Goal: Information Seeking & Learning: Learn about a topic

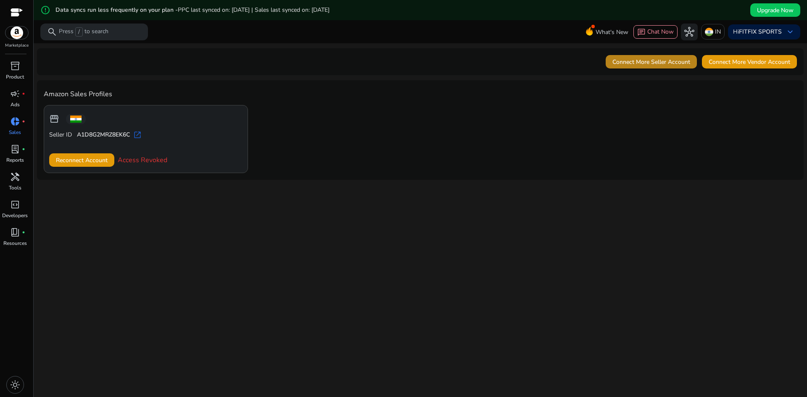
click at [676, 60] on span "Connect More Seller Account" at bounding box center [652, 62] width 78 height 9
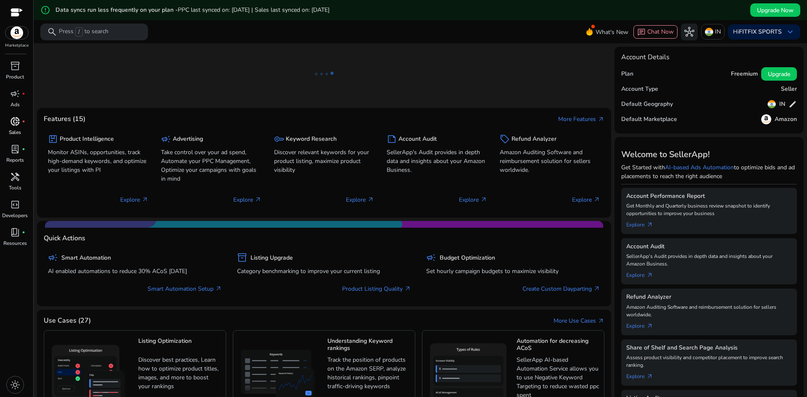
click at [17, 126] on span "donut_small" at bounding box center [15, 121] width 10 height 10
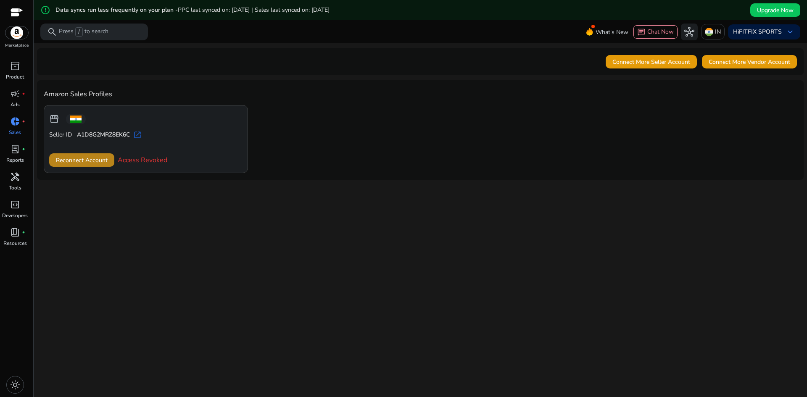
click at [78, 161] on span "Reconnect Account" at bounding box center [82, 160] width 52 height 9
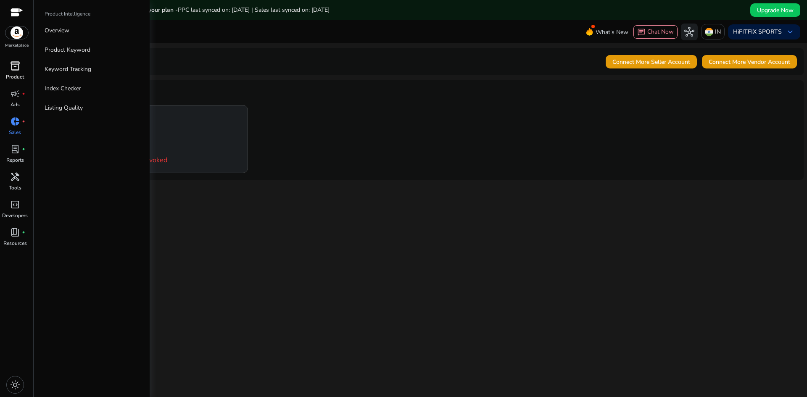
click at [10, 66] on span "inventory_2" at bounding box center [15, 66] width 10 height 10
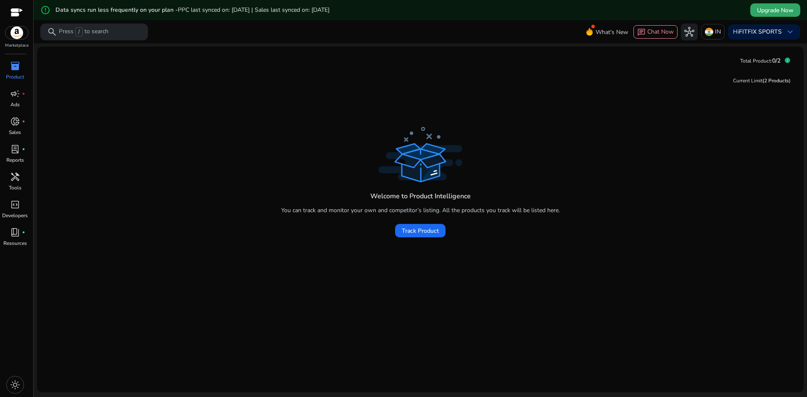
click at [772, 12] on span "Upgrade Now" at bounding box center [775, 10] width 37 height 9
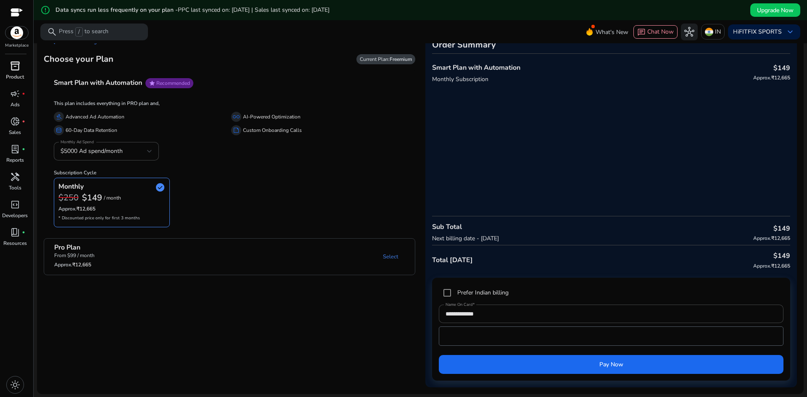
click at [97, 82] on h4 "Smart Plan with Automation" at bounding box center [98, 83] width 88 height 8
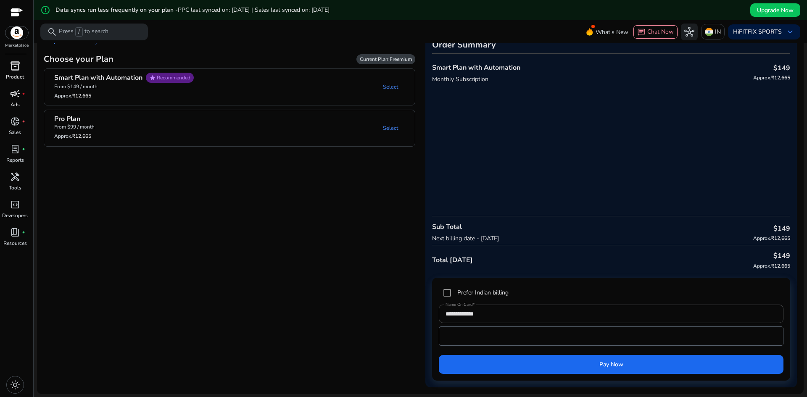
click at [19, 99] on span "campaign" at bounding box center [15, 94] width 10 height 10
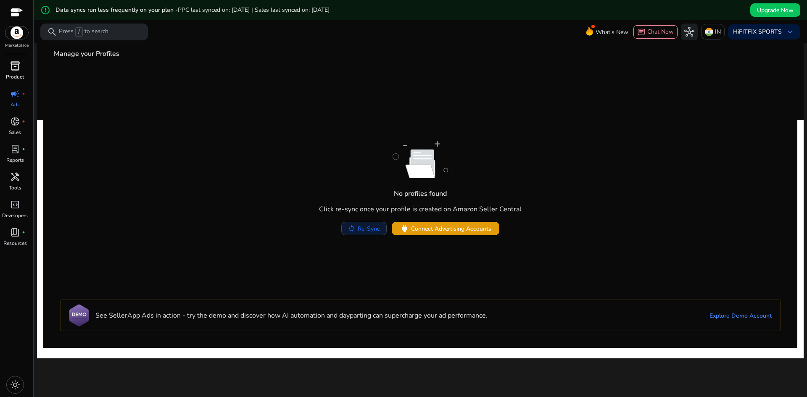
click at [358, 231] on span "Re-Sync" at bounding box center [369, 229] width 22 height 9
click at [470, 230] on span "Connect Advertising Accounts" at bounding box center [451, 229] width 80 height 9
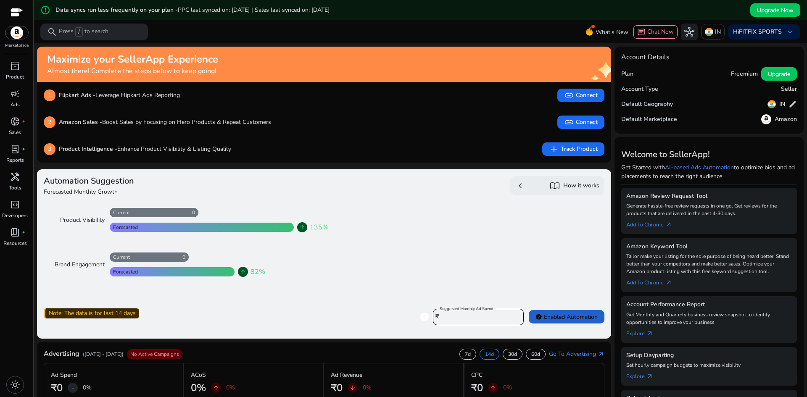
click at [569, 318] on span "verified Enabled Automation" at bounding box center [567, 317] width 62 height 9
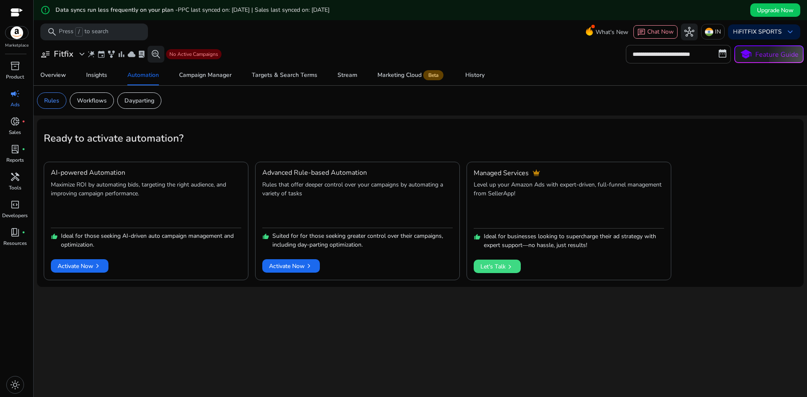
drag, startPoint x: 499, startPoint y: 265, endPoint x: 365, endPoint y: 288, distance: 135.3
click at [404, 300] on div "**********" at bounding box center [420, 230] width 767 height 374
click at [293, 264] on span "Activate Now chevron_right" at bounding box center [291, 266] width 44 height 9
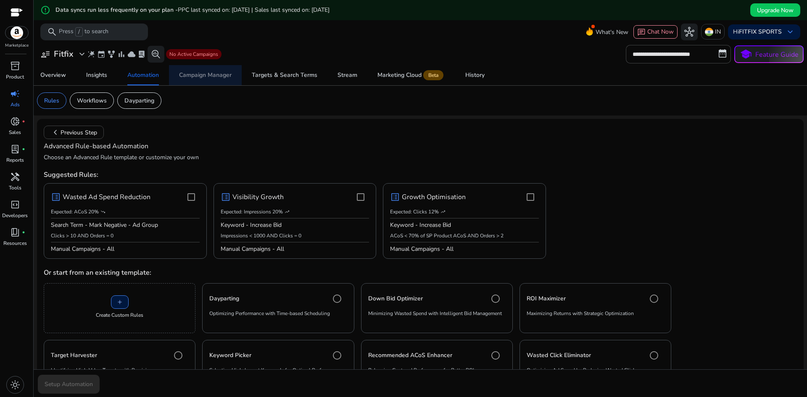
click at [213, 73] on div "Campaign Manager" at bounding box center [205, 75] width 53 height 6
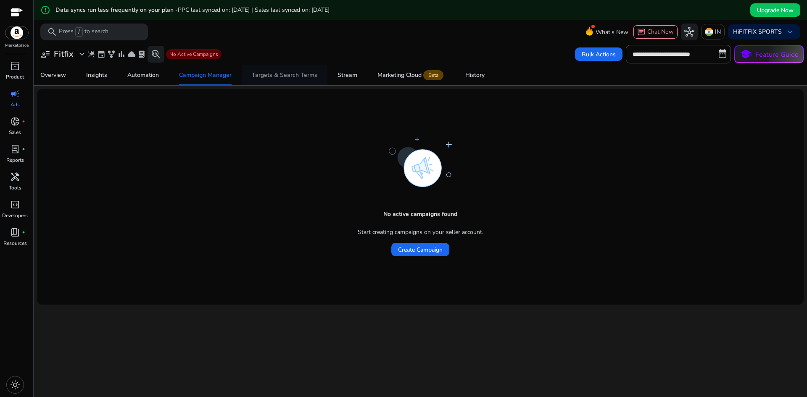
click at [283, 74] on div "Targets & Search Terms" at bounding box center [285, 75] width 66 height 6
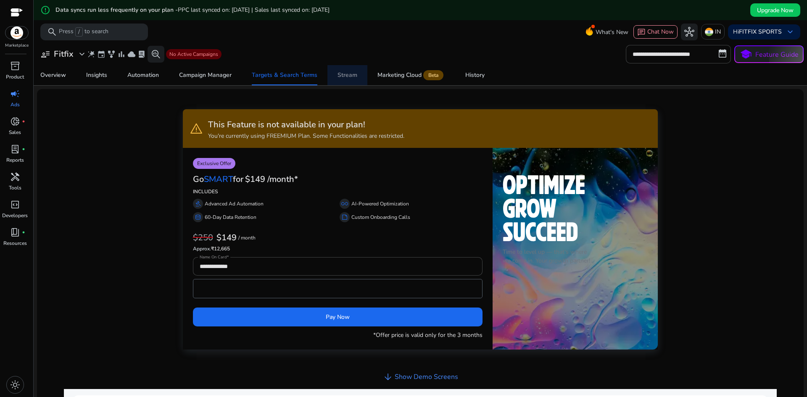
click at [349, 84] on span "Stream" at bounding box center [348, 75] width 20 height 20
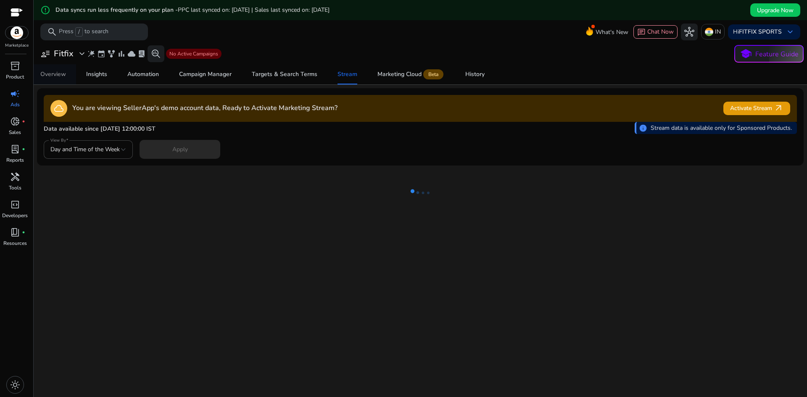
click at [49, 79] on span "Overview" at bounding box center [53, 74] width 26 height 20
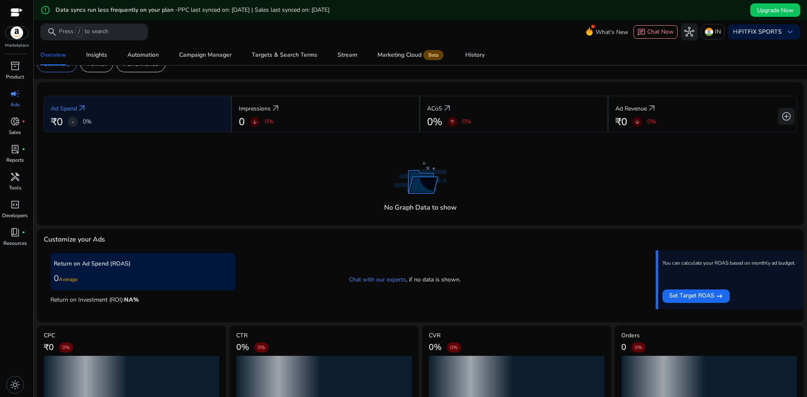
scroll to position [83, 0]
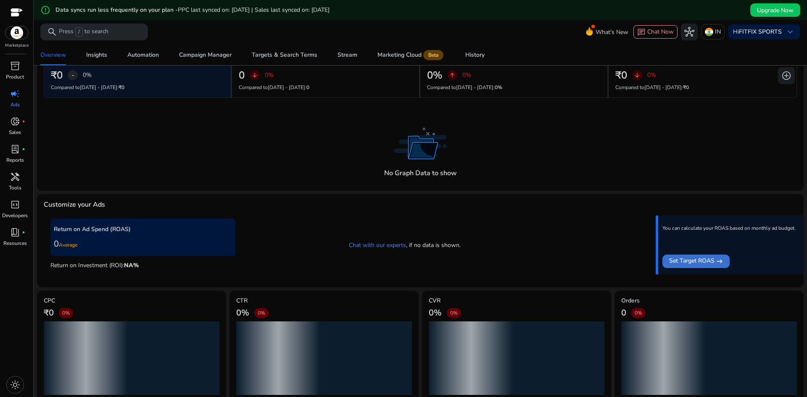
click at [704, 261] on span "Set Target ROAS" at bounding box center [691, 261] width 45 height 10
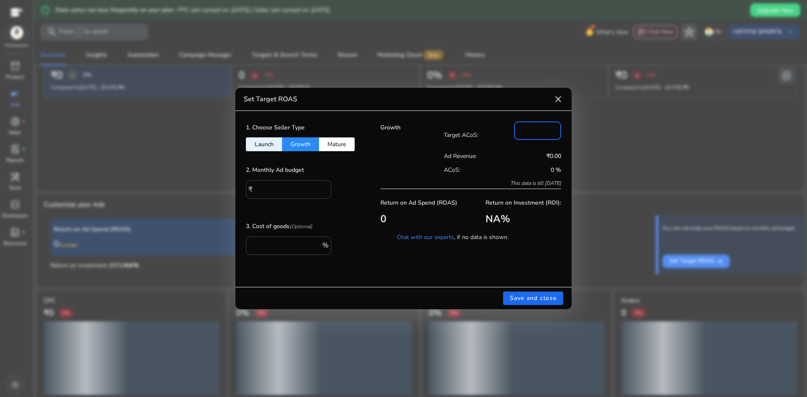
click at [533, 127] on input "**" at bounding box center [538, 129] width 34 height 9
drag, startPoint x: 533, startPoint y: 127, endPoint x: 515, endPoint y: 131, distance: 18.8
click at [515, 131] on div "**" at bounding box center [537, 131] width 47 height 19
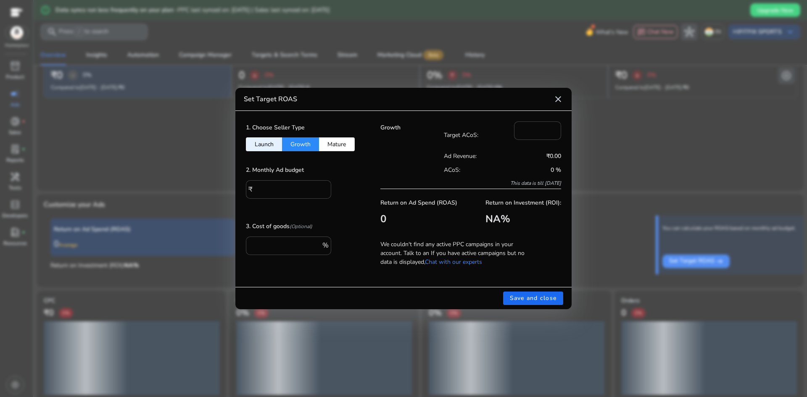
click at [332, 147] on button "Mature" at bounding box center [337, 144] width 36 height 14
click at [265, 143] on button "Launch" at bounding box center [264, 144] width 36 height 14
click at [341, 142] on button "Mature" at bounding box center [337, 144] width 36 height 14
click at [300, 137] on div "1. Choose Seller Type Launch Growth Mature" at bounding box center [303, 137] width 114 height 30
click at [300, 141] on button "Growth" at bounding box center [300, 144] width 37 height 14
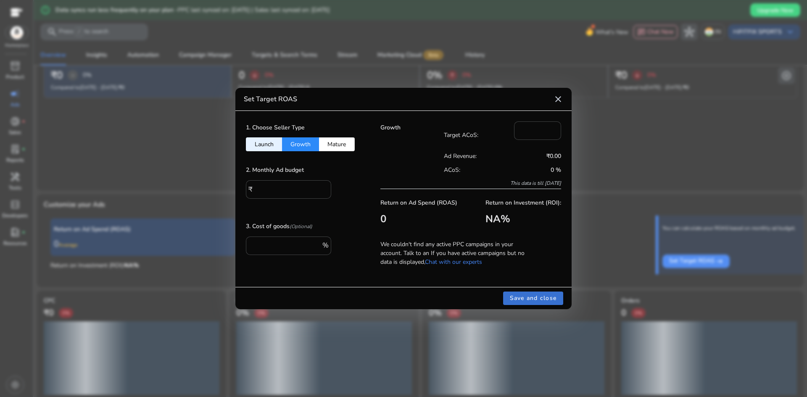
click at [531, 297] on span "Save and close" at bounding box center [533, 298] width 47 height 9
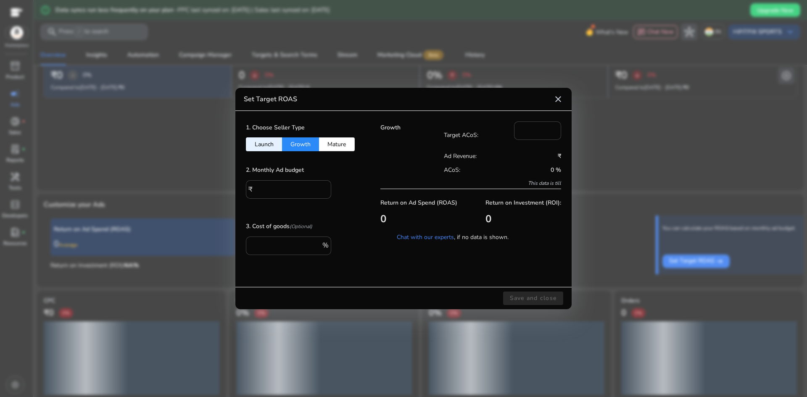
type input "**"
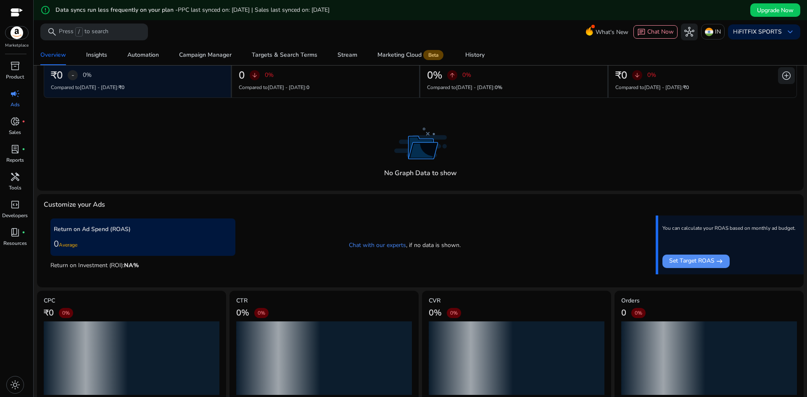
scroll to position [0, 0]
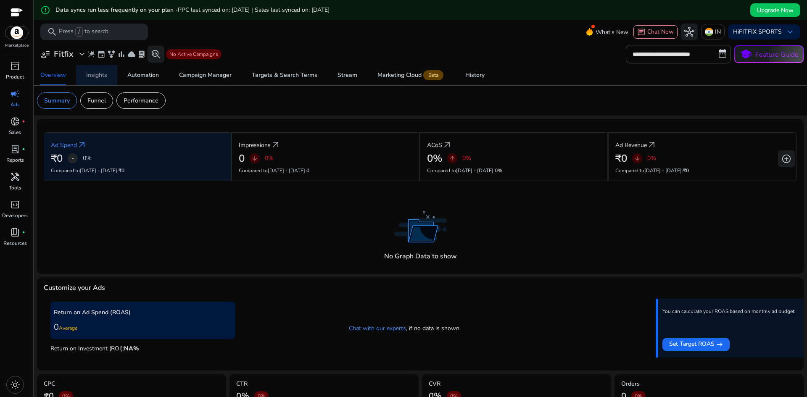
click at [102, 74] on div "Insights" at bounding box center [96, 75] width 21 height 6
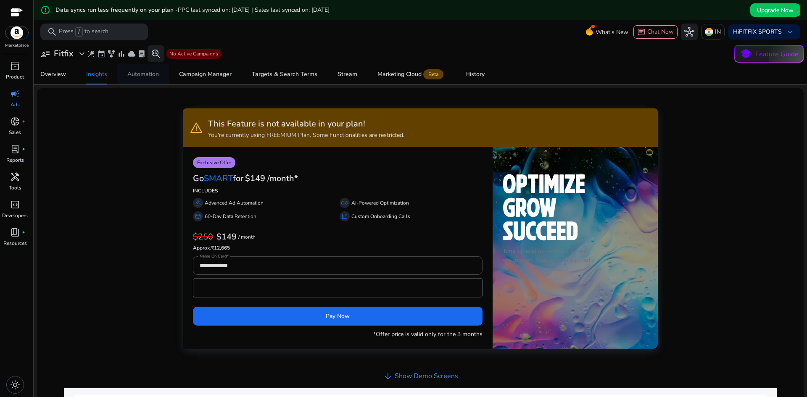
click at [137, 80] on span "Automation" at bounding box center [143, 74] width 32 height 20
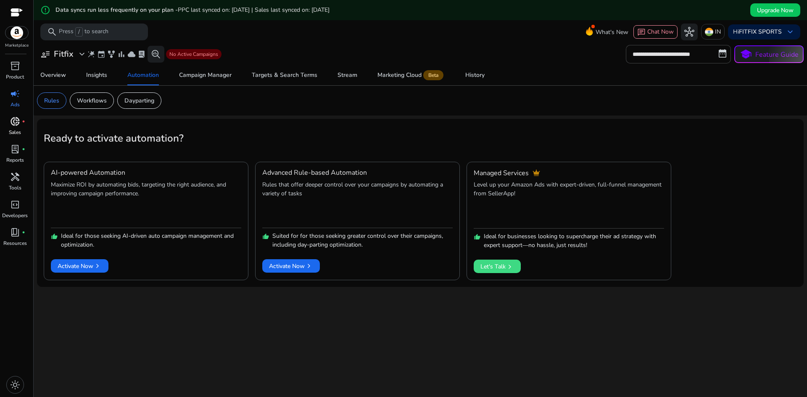
click at [18, 124] on span "donut_small" at bounding box center [15, 121] width 10 height 10
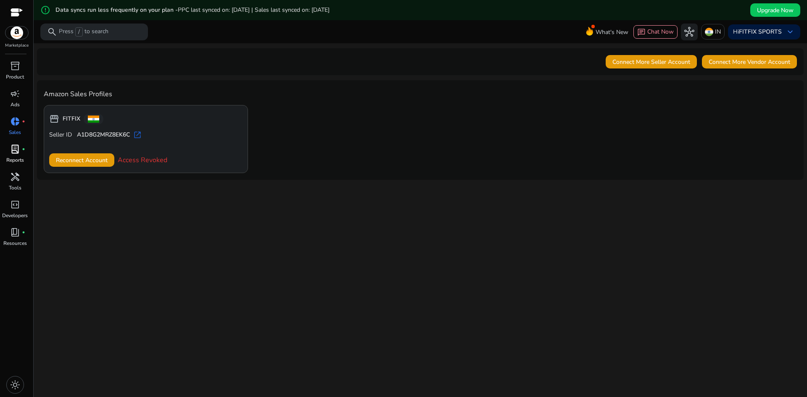
click at [16, 156] on div "lab_profile fiber_manual_record" at bounding box center [15, 149] width 24 height 13
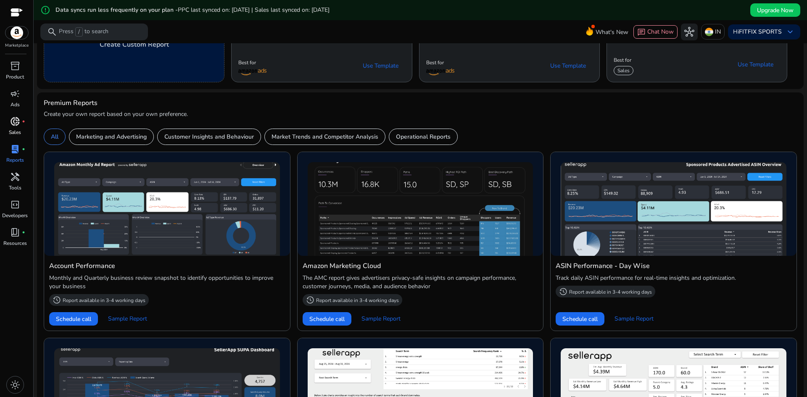
scroll to position [126, 0]
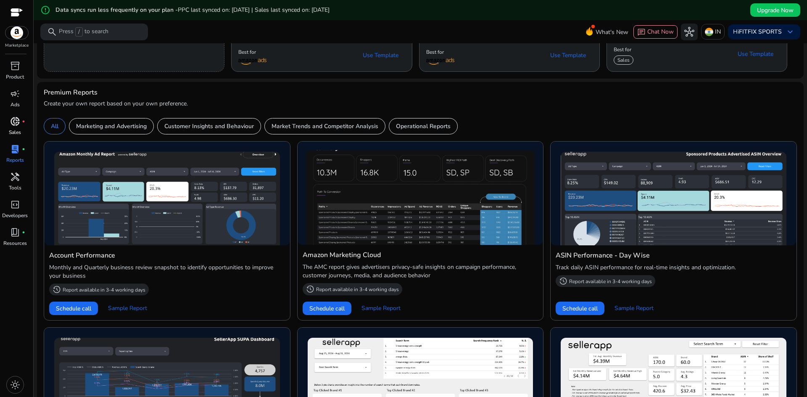
click at [394, 222] on img at bounding box center [420, 197] width 229 height 95
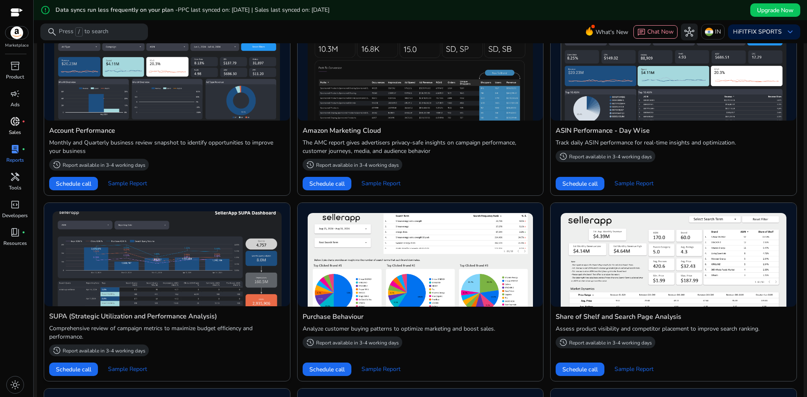
scroll to position [378, 0]
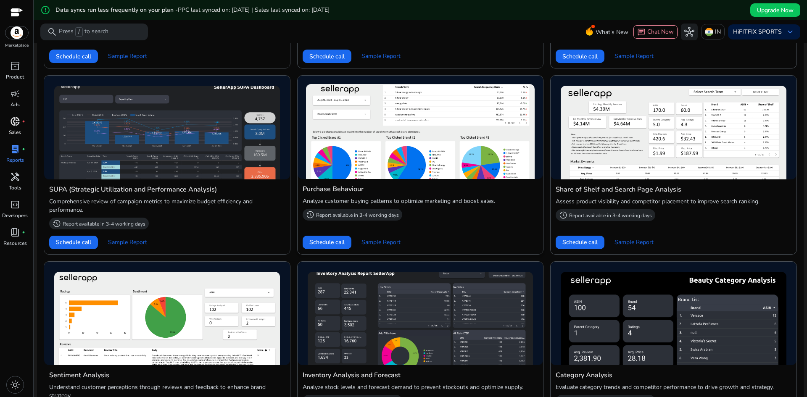
click at [394, 140] on img at bounding box center [420, 131] width 229 height 95
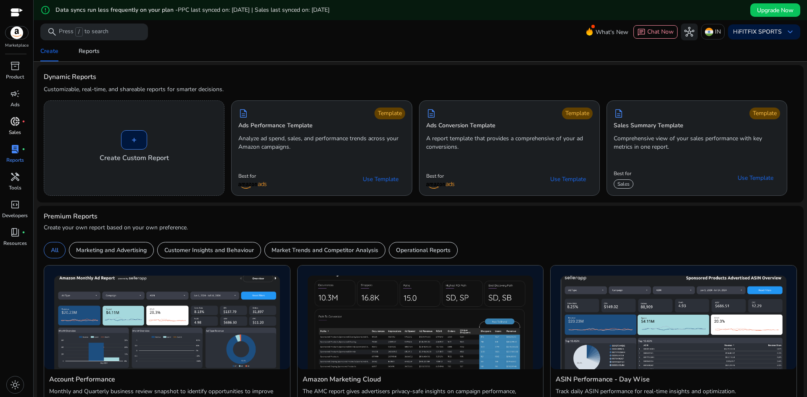
scroll to position [0, 0]
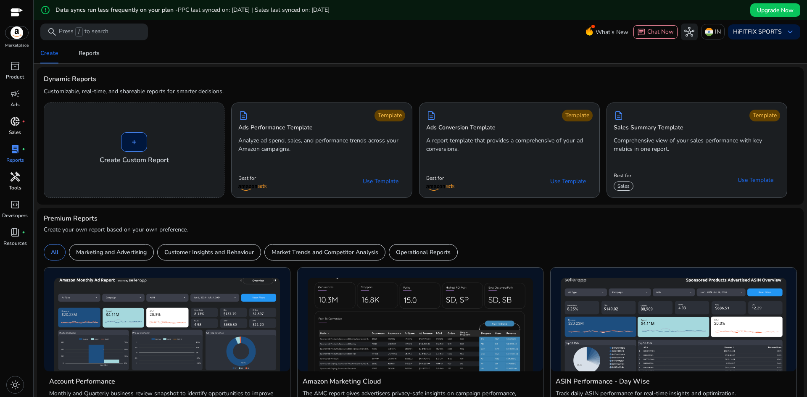
click at [14, 176] on span "handyman" at bounding box center [15, 177] width 10 height 10
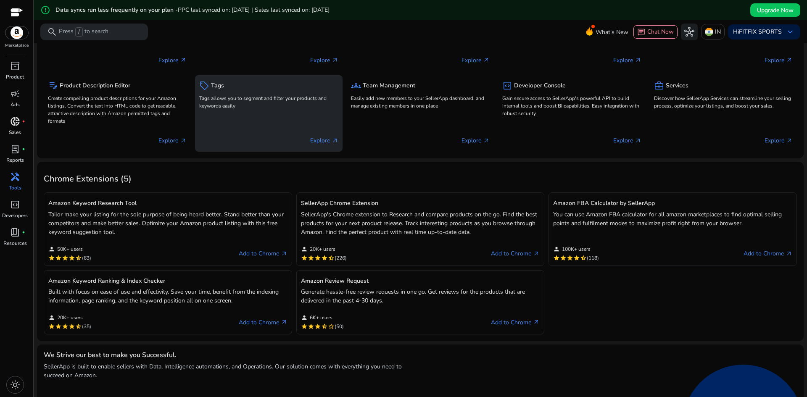
scroll to position [126, 0]
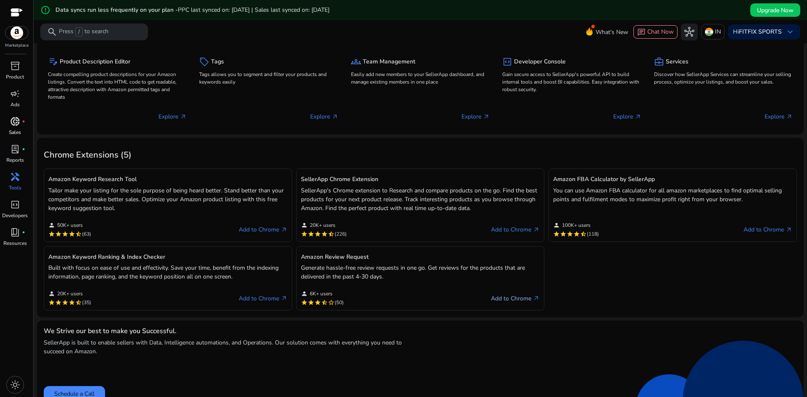
click at [510, 299] on link "Add to Chrome arrow_outward" at bounding box center [515, 298] width 49 height 10
click at [18, 69] on span "inventory_2" at bounding box center [15, 66] width 10 height 10
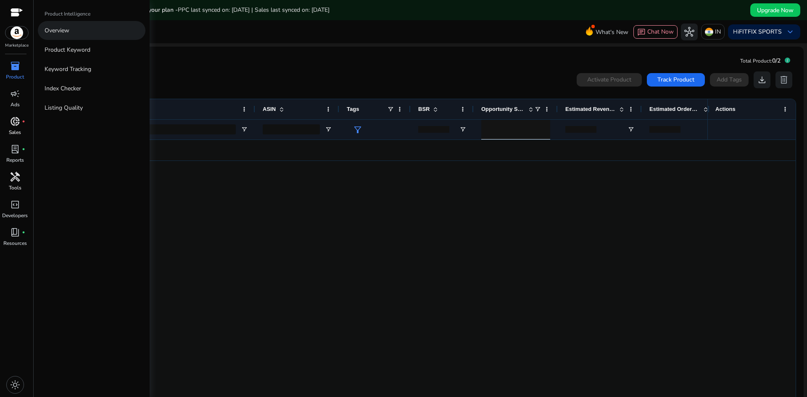
click at [65, 30] on p "Overview" at bounding box center [57, 30] width 25 height 9
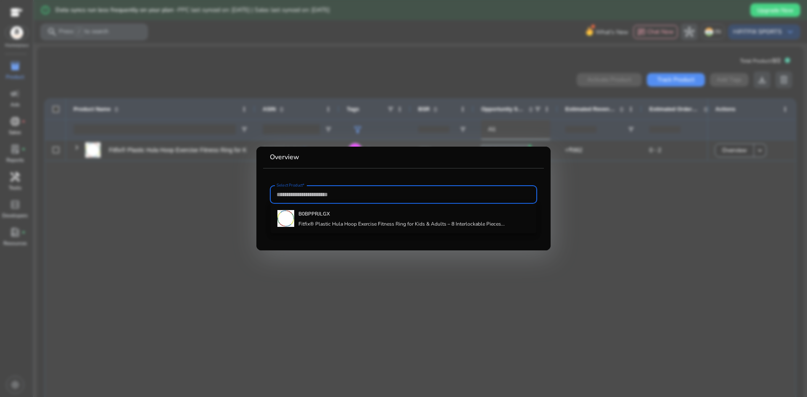
click at [217, 50] on div at bounding box center [403, 198] width 807 height 397
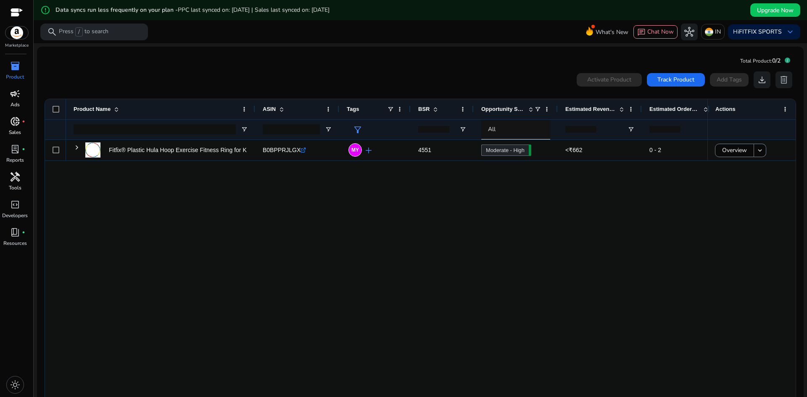
click at [19, 98] on span "campaign" at bounding box center [15, 94] width 10 height 10
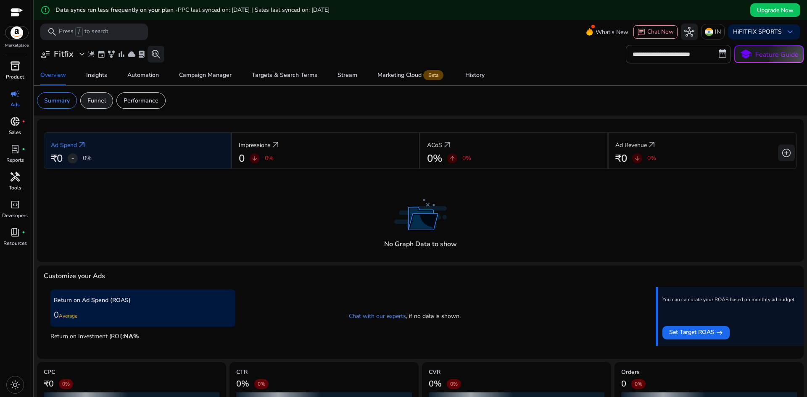
click at [100, 98] on p "Funnel" at bounding box center [96, 100] width 19 height 9
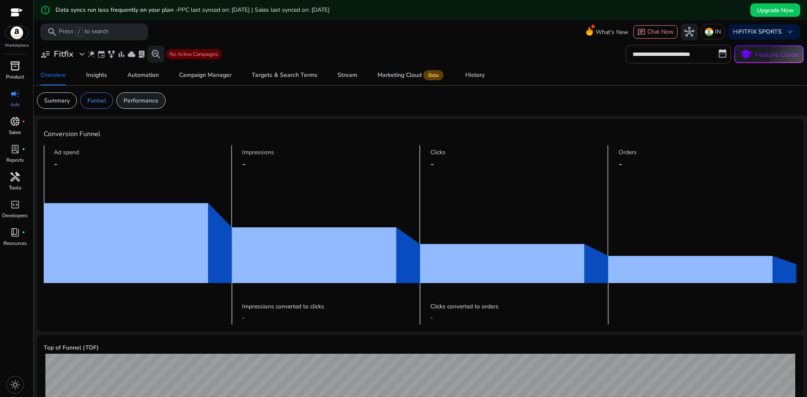
click at [141, 105] on p "Performance" at bounding box center [141, 100] width 35 height 9
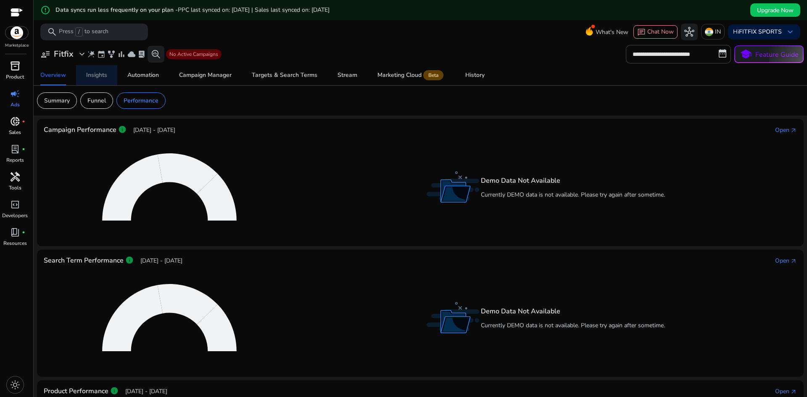
click at [98, 77] on div "Insights" at bounding box center [96, 75] width 21 height 6
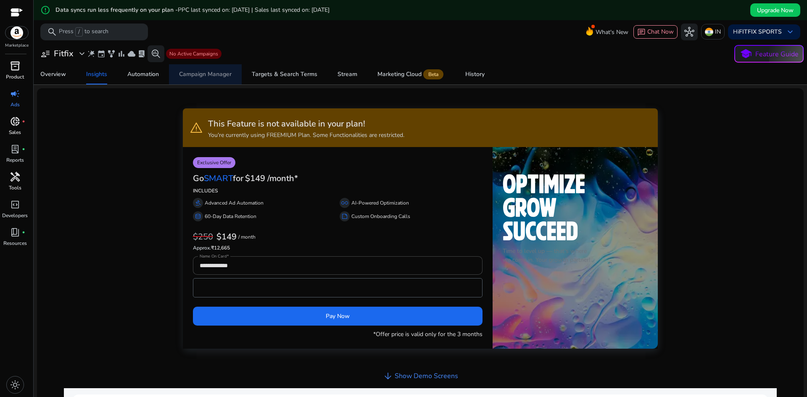
click at [207, 69] on span "Campaign Manager" at bounding box center [205, 74] width 53 height 20
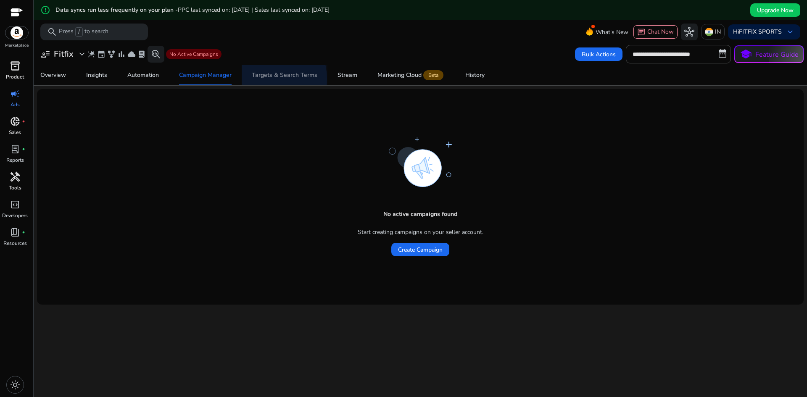
click at [261, 79] on span "Targets & Search Terms" at bounding box center [285, 75] width 66 height 20
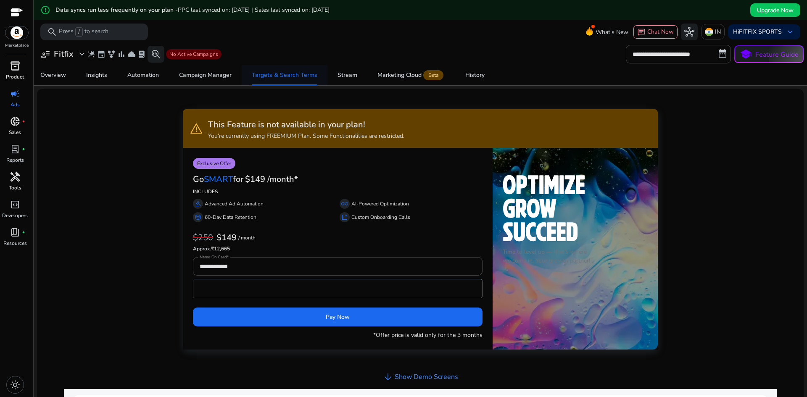
click at [261, 79] on span "Targets & Search Terms" at bounding box center [285, 75] width 66 height 20
click at [362, 75] on link "Stream" at bounding box center [348, 75] width 40 height 20
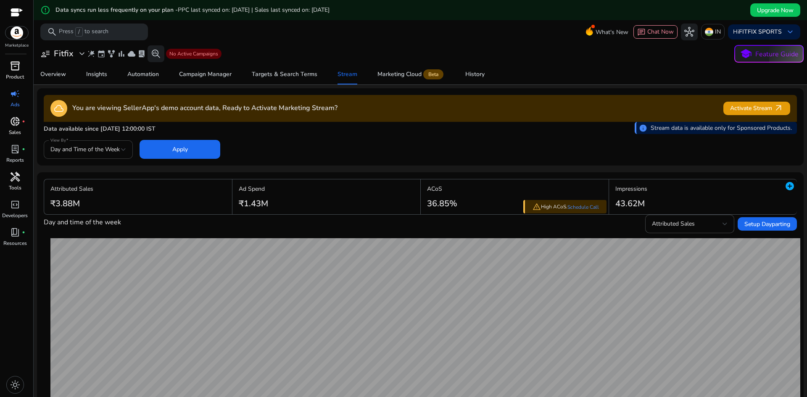
click at [103, 150] on span "Day and Time of the Week" at bounding box center [84, 149] width 69 height 8
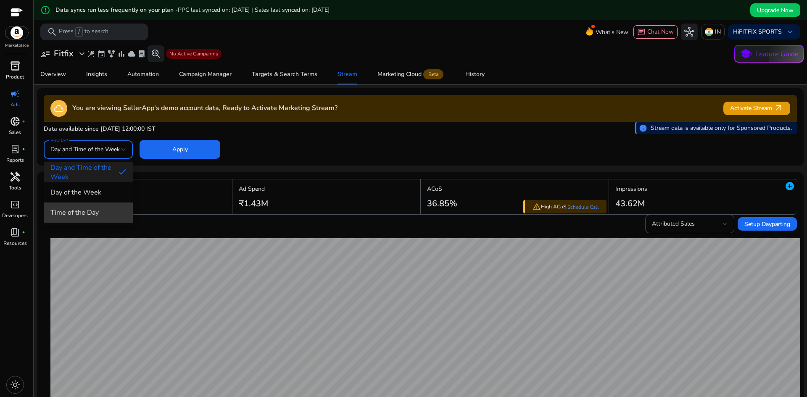
click at [93, 214] on span "Time of the Day" at bounding box center [88, 212] width 76 height 9
click at [109, 151] on div "Time of the Day" at bounding box center [85, 149] width 71 height 9
click at [90, 170] on span "Day and Time of the Week" at bounding box center [88, 172] width 76 height 19
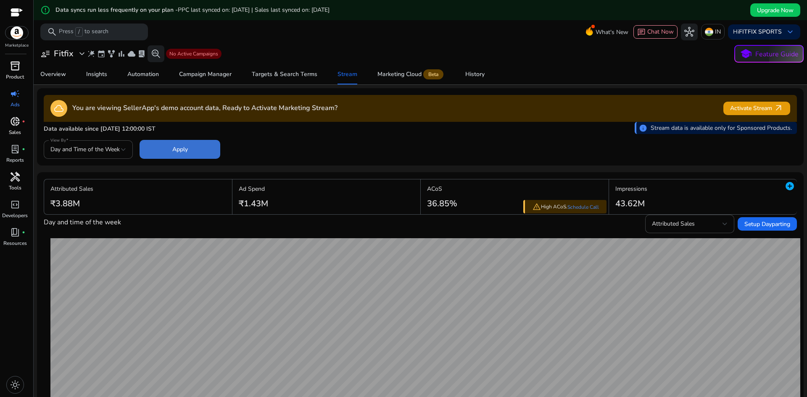
click at [181, 150] on span "Apply" at bounding box center [180, 149] width 16 height 9
click at [737, 106] on span "Activate Stream arrow_outward" at bounding box center [756, 108] width 53 height 10
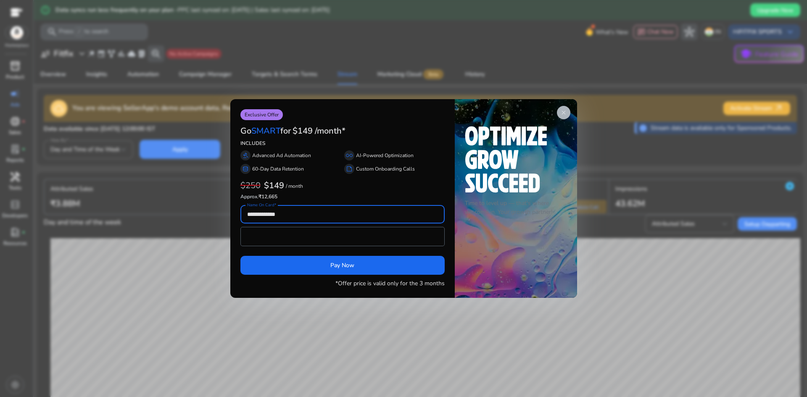
click at [562, 114] on span "close" at bounding box center [563, 112] width 7 height 7
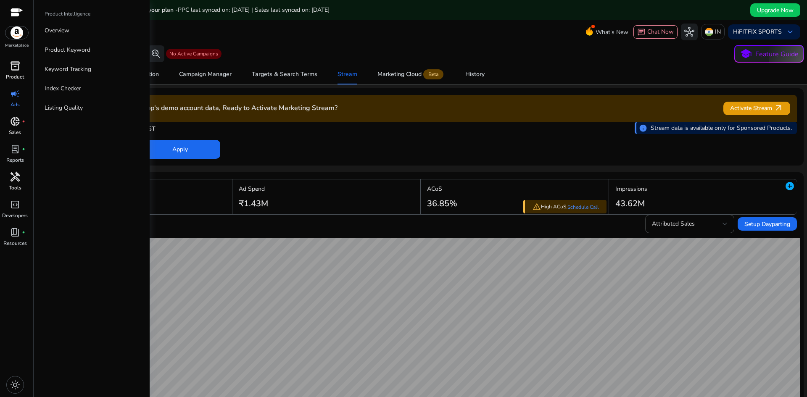
click at [5, 66] on div "inventory_2" at bounding box center [15, 65] width 24 height 13
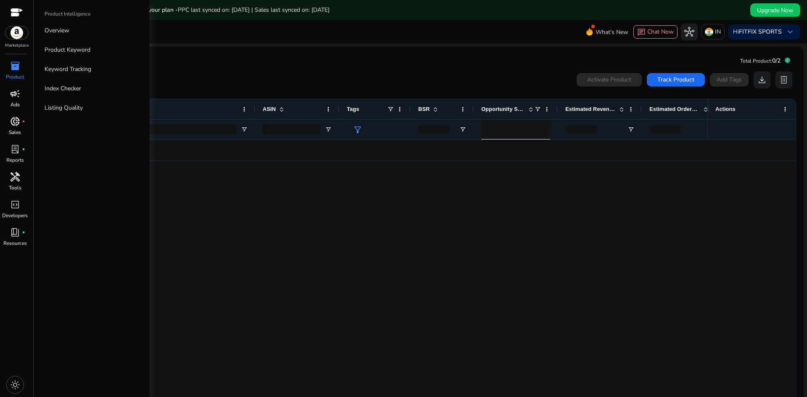
click at [13, 40] on div "Marketplace" at bounding box center [16, 24] width 33 height 49
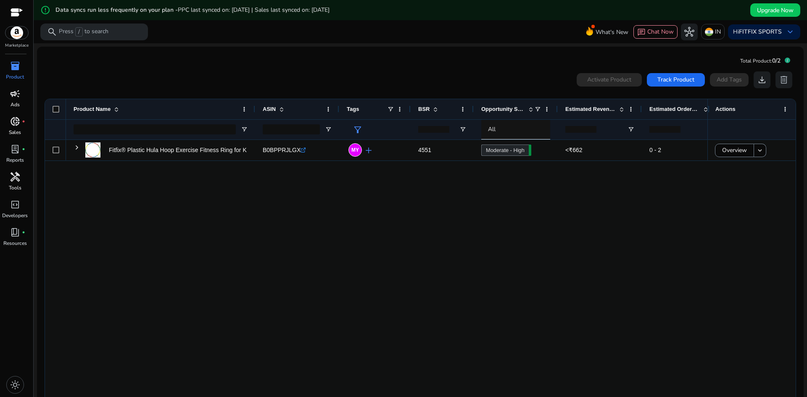
click at [17, 57] on div "Marketplace inventory_2 Product campaign Ads donut_small fiber_manual_record Sa…" at bounding box center [17, 198] width 34 height 397
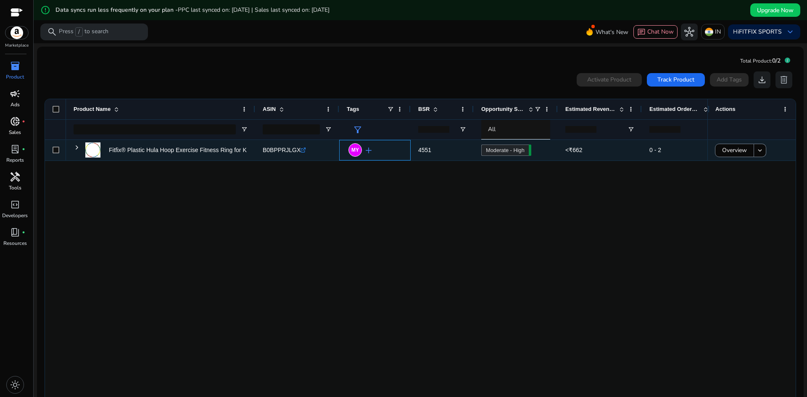
click at [369, 150] on span "add" at bounding box center [369, 150] width 10 height 10
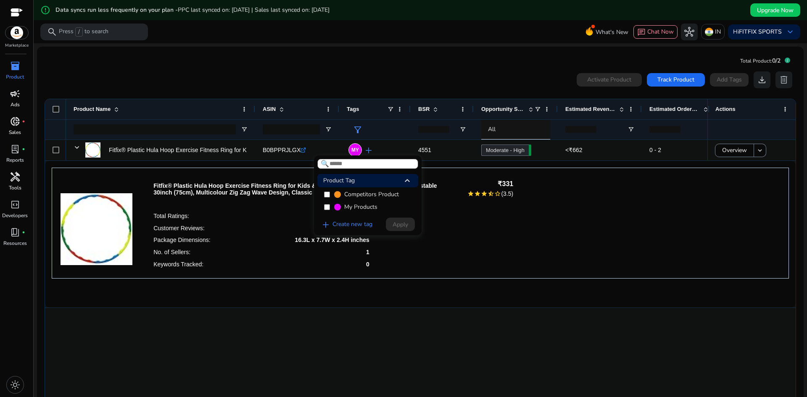
click at [367, 194] on span "Competitors Product" at bounding box center [371, 194] width 55 height 8
click at [406, 226] on span "Apply" at bounding box center [401, 224] width 16 height 9
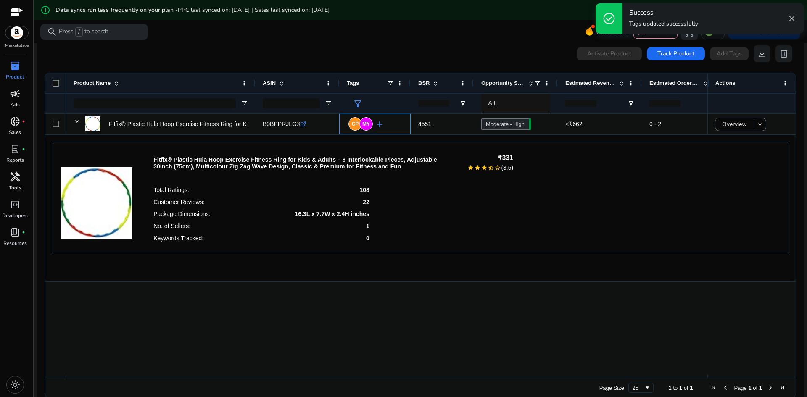
scroll to position [39, 0]
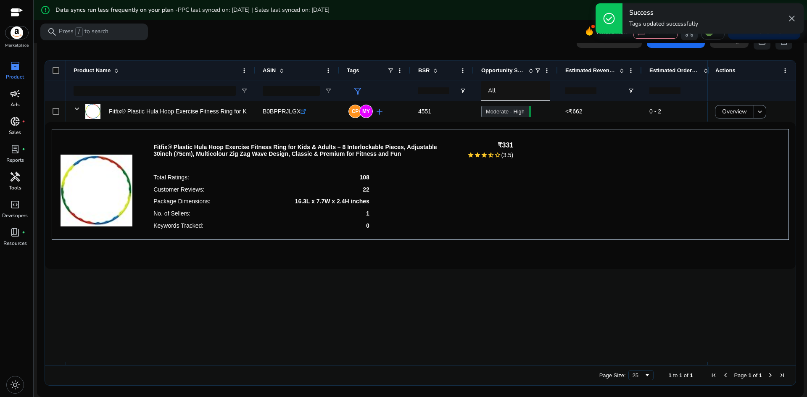
click at [508, 155] on span "(3.5)" at bounding box center [507, 155] width 12 height 7
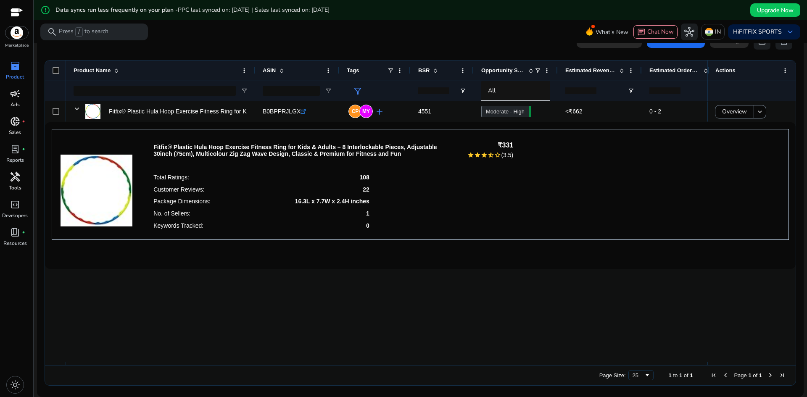
click at [505, 143] on h4 "₹331" at bounding box center [491, 145] width 46 height 8
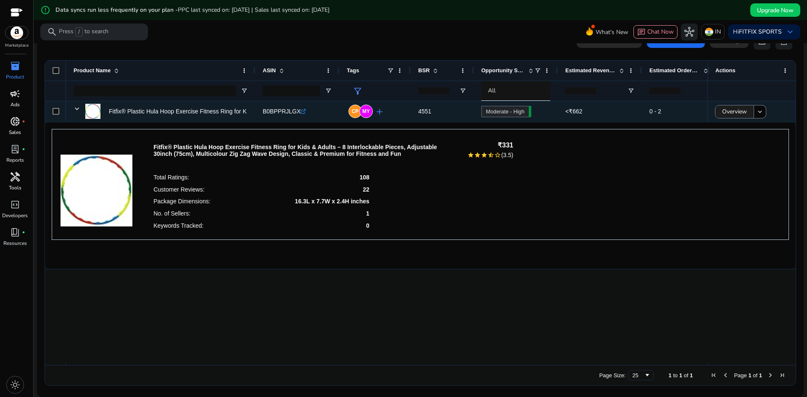
click at [731, 108] on span "Overview" at bounding box center [734, 111] width 25 height 17
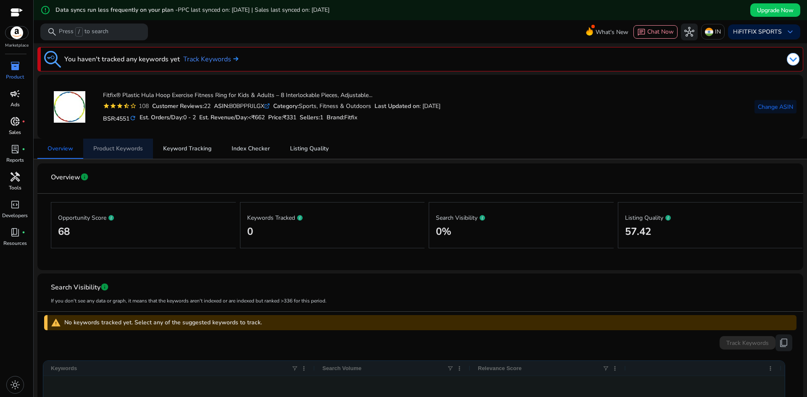
click at [120, 141] on span "Product Keywords" at bounding box center [118, 149] width 50 height 20
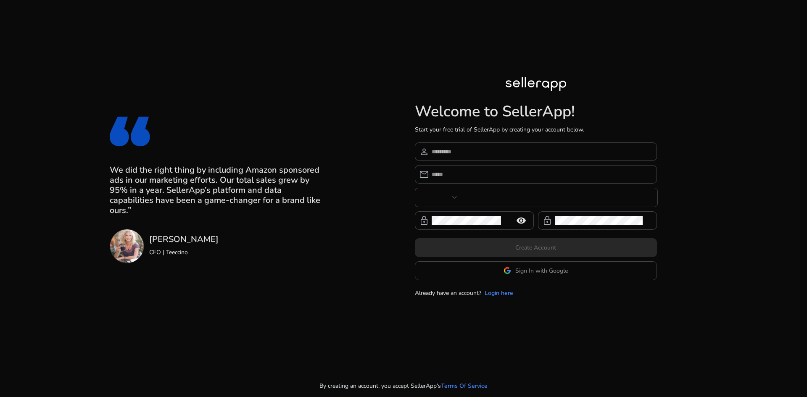
type input "***"
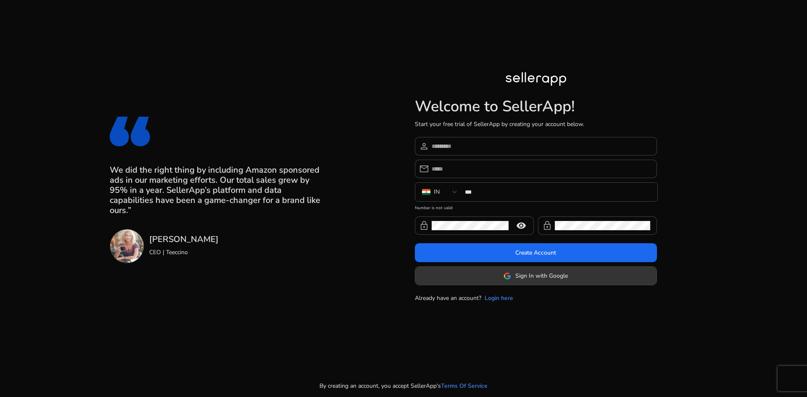
click at [531, 280] on span "Sign In with Google" at bounding box center [541, 276] width 53 height 9
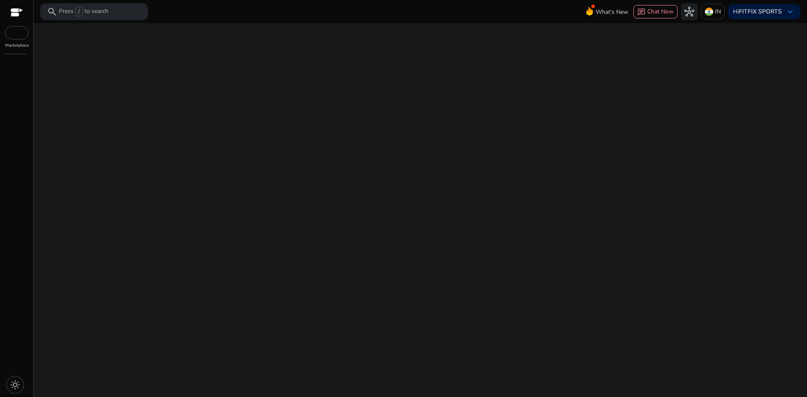
click at [455, 131] on div "We are getting things ready for you..." at bounding box center [420, 210] width 767 height 374
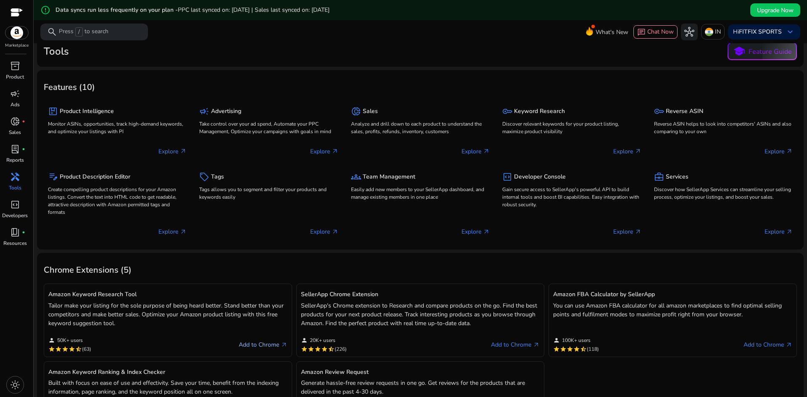
click at [259, 345] on link "Add to Chrome arrow_outward" at bounding box center [263, 345] width 49 height 10
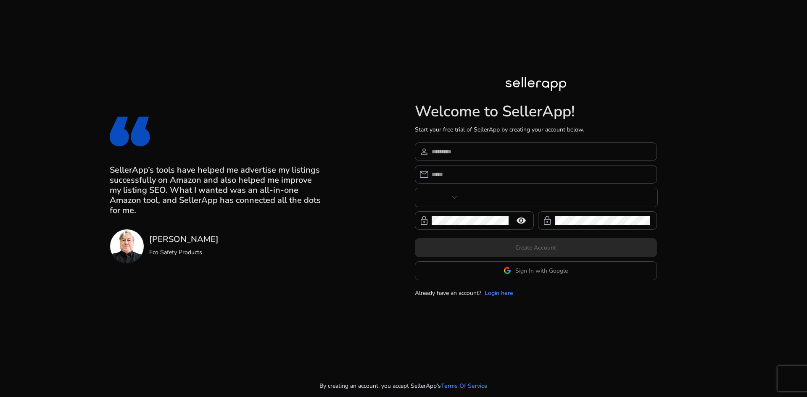
type input "***"
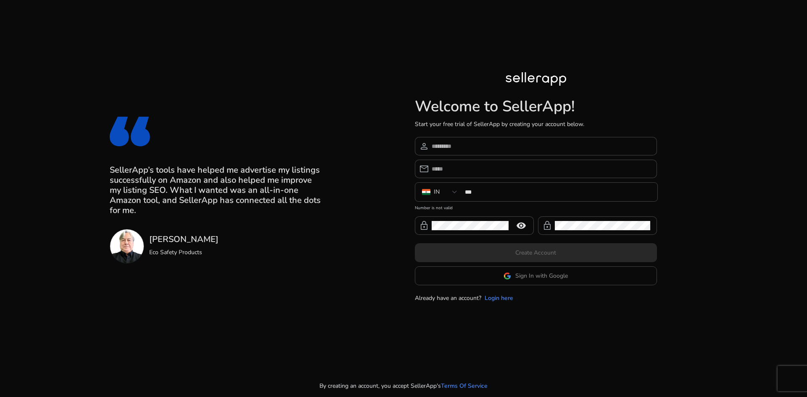
click at [527, 277] on app-google-signin "Sign In with Google" at bounding box center [536, 276] width 242 height 19
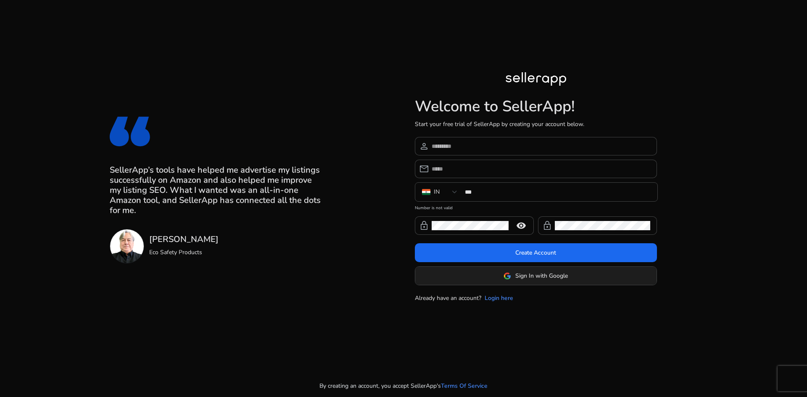
click at [528, 272] on span "Sign In with Google" at bounding box center [541, 276] width 53 height 9
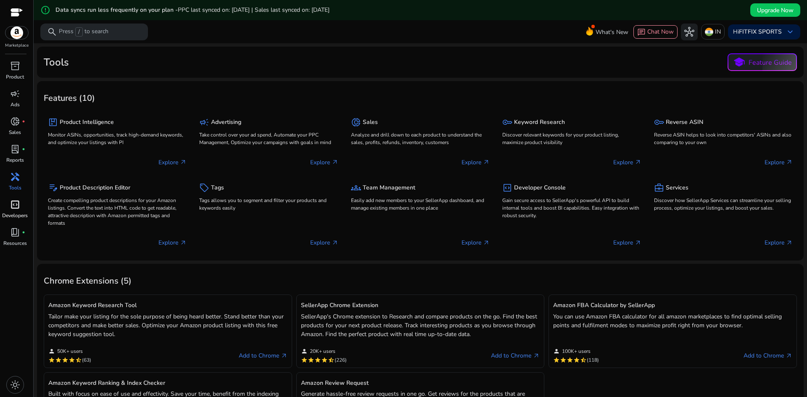
click at [19, 203] on span "code_blocks" at bounding box center [15, 205] width 10 height 10
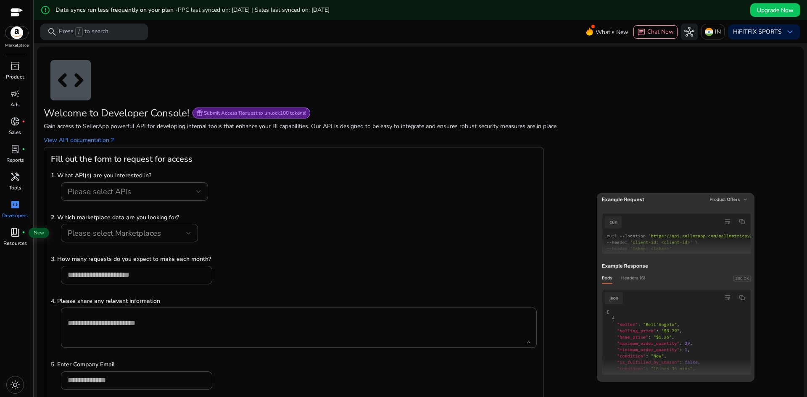
click at [19, 234] on span "book_4" at bounding box center [15, 232] width 10 height 10
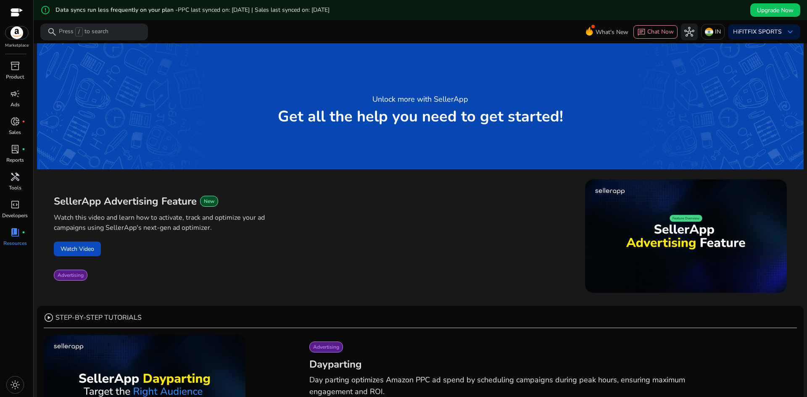
click at [12, 35] on img at bounding box center [16, 32] width 23 height 13
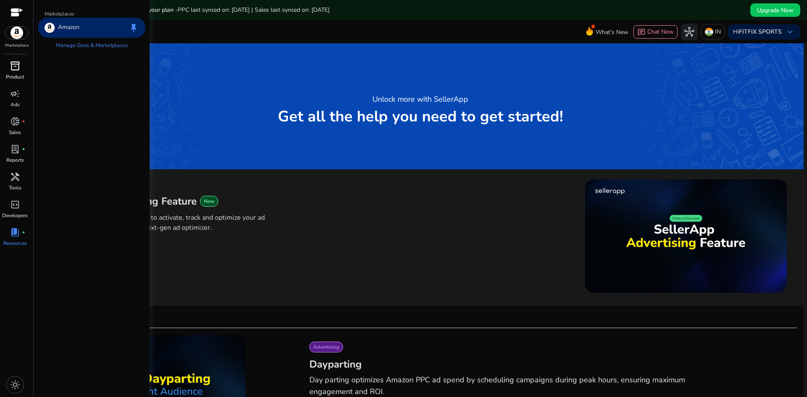
click at [12, 63] on span "inventory_2" at bounding box center [15, 66] width 10 height 10
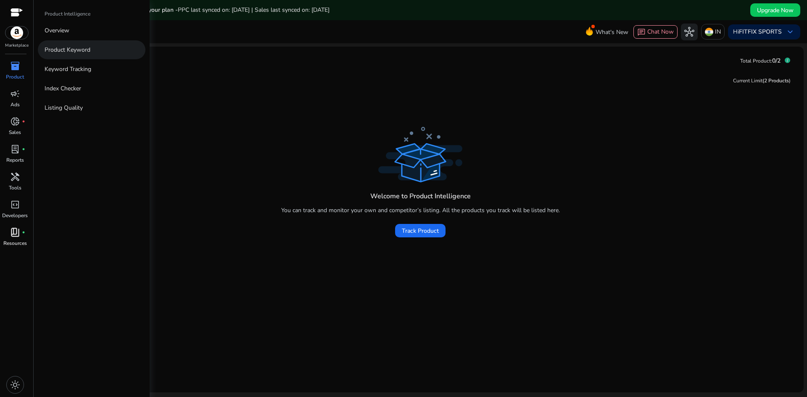
click at [83, 49] on p "Product Keyword" at bounding box center [68, 49] width 46 height 9
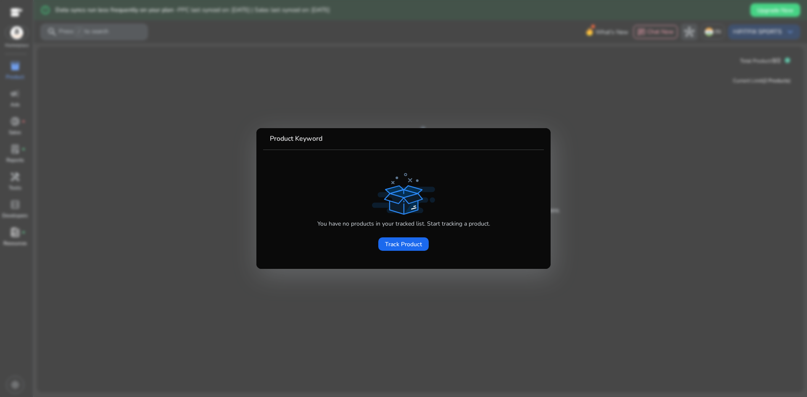
click at [13, 45] on div at bounding box center [403, 198] width 807 height 397
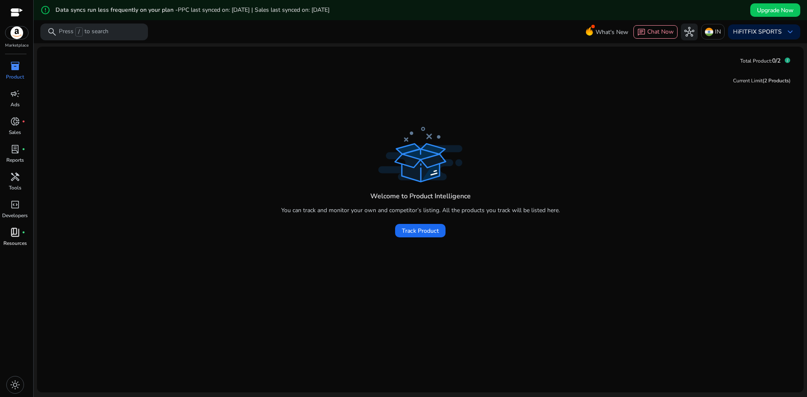
click at [9, 73] on p "Product" at bounding box center [15, 77] width 18 height 8
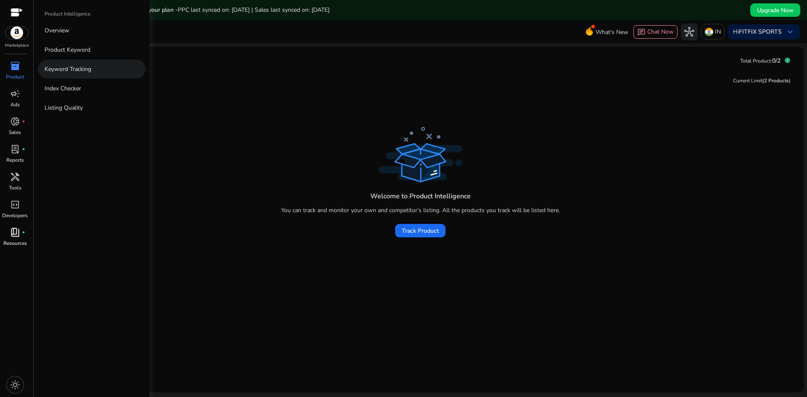
click at [74, 67] on p "Keyword Tracking" at bounding box center [68, 69] width 47 height 9
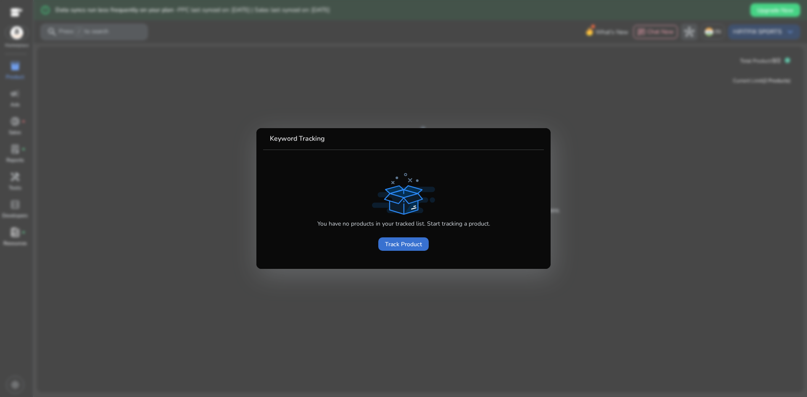
click at [411, 248] on span "Track Product" at bounding box center [403, 244] width 37 height 9
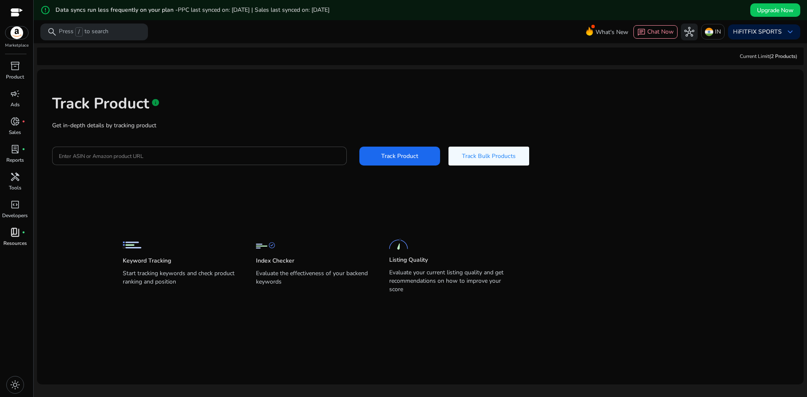
drag, startPoint x: 154, startPoint y: 258, endPoint x: 147, endPoint y: 257, distance: 7.3
click at [153, 257] on p "Keyword Tracking" at bounding box center [147, 261] width 48 height 8
click at [397, 159] on span "Track Product" at bounding box center [399, 156] width 37 height 9
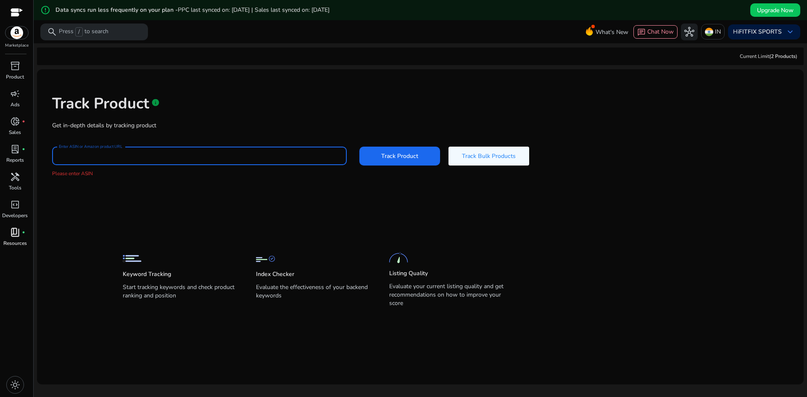
click at [100, 156] on input "Enter ASIN or Amazon product URL" at bounding box center [199, 155] width 281 height 9
paste input "**********"
type input "**********"
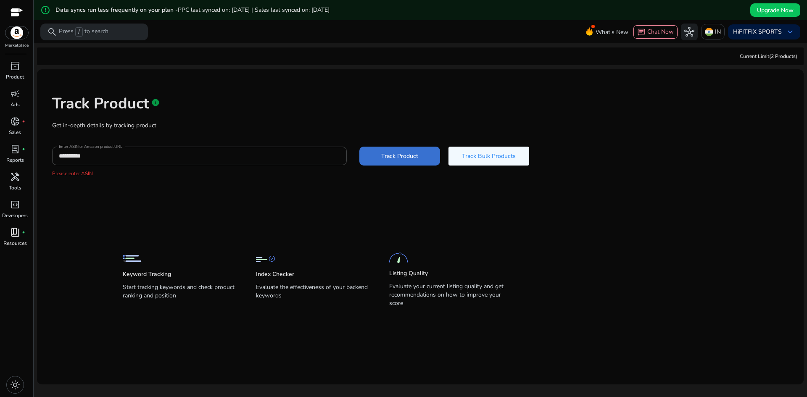
click at [382, 156] on span "Track Product" at bounding box center [399, 156] width 37 height 9
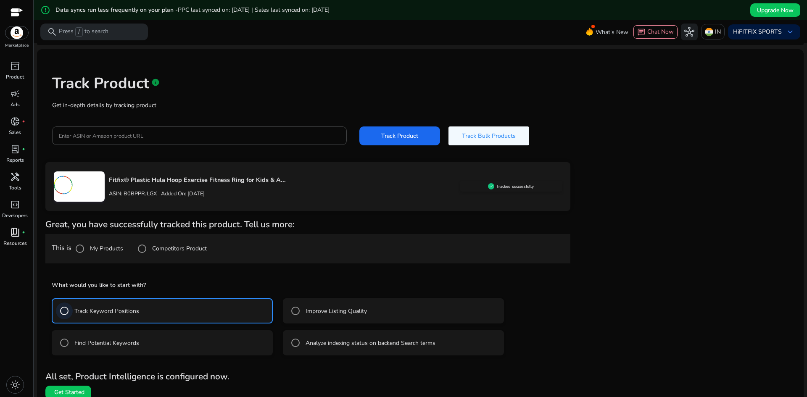
scroll to position [29, 0]
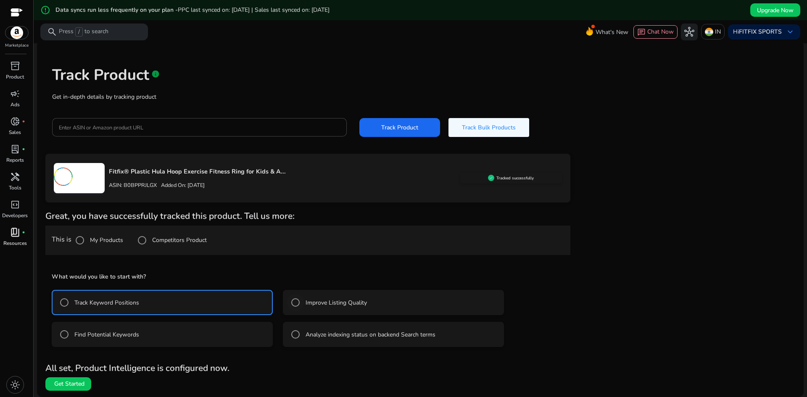
click at [311, 304] on label "Improve Listing Quality" at bounding box center [335, 303] width 63 height 9
click at [62, 386] on span "Get Started" at bounding box center [69, 384] width 30 height 8
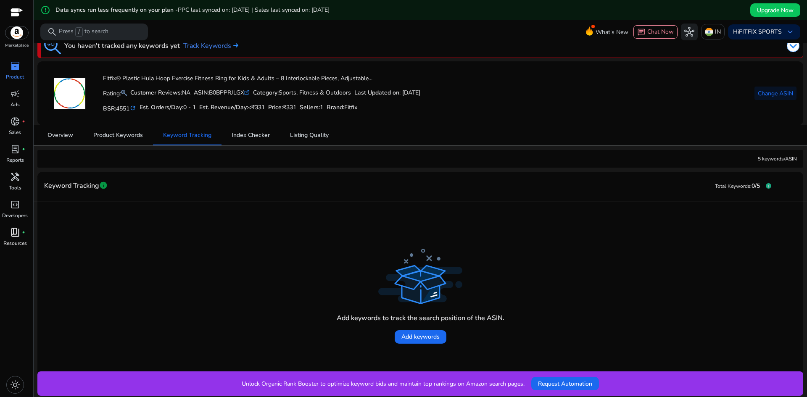
scroll to position [20, 0]
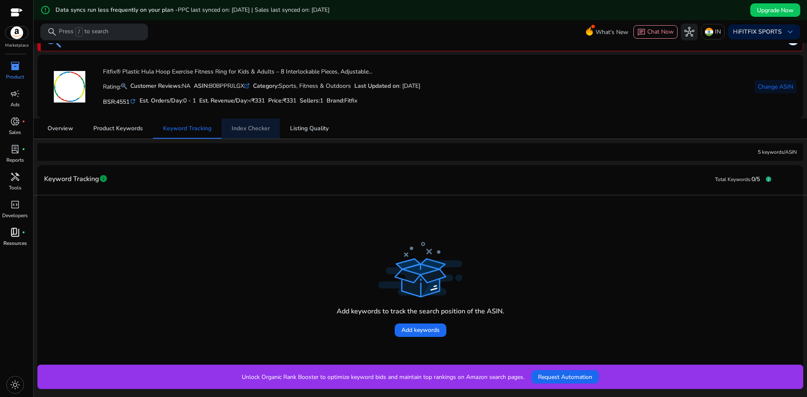
click at [228, 131] on link "Index Checker" at bounding box center [251, 129] width 58 height 20
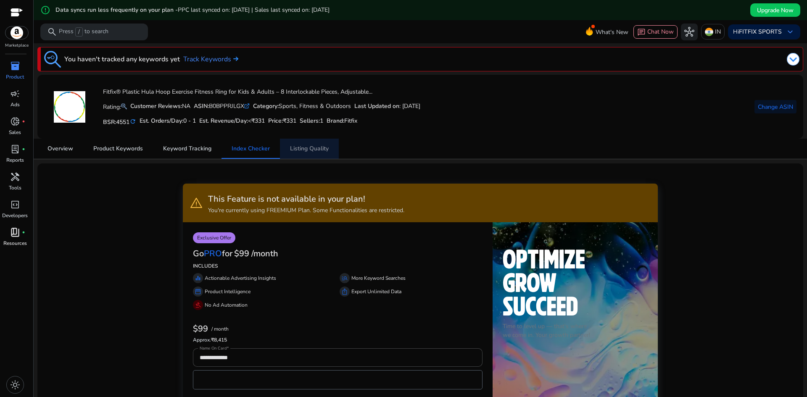
click at [323, 146] on span "Listing Quality" at bounding box center [309, 149] width 39 height 6
click at [171, 149] on span "Keyword Tracking" at bounding box center [187, 149] width 48 height 6
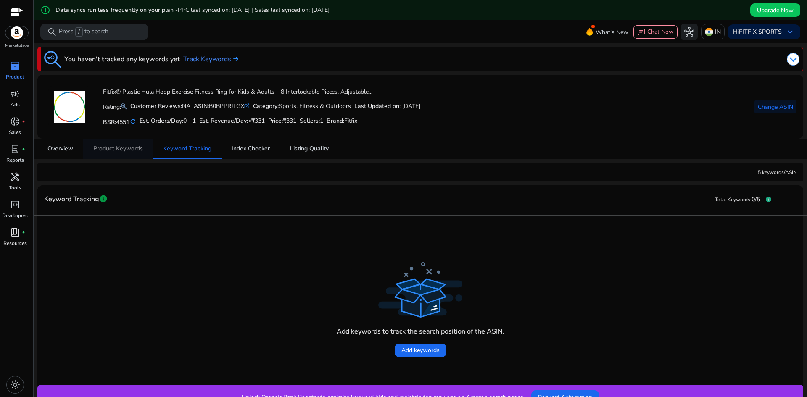
click at [113, 153] on span "Product Keywords" at bounding box center [118, 149] width 50 height 20
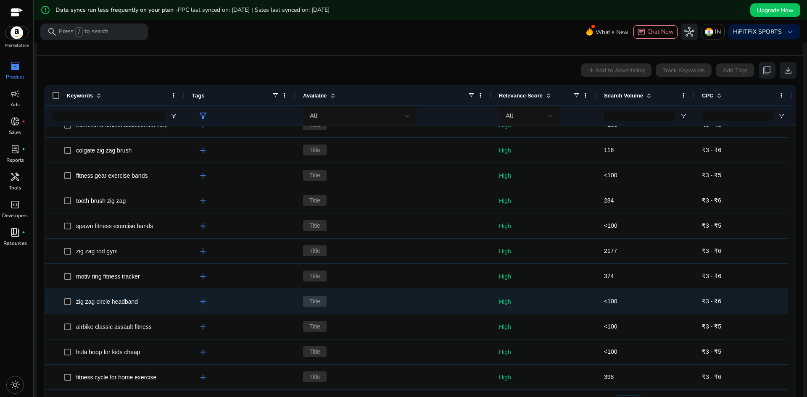
scroll to position [177, 0]
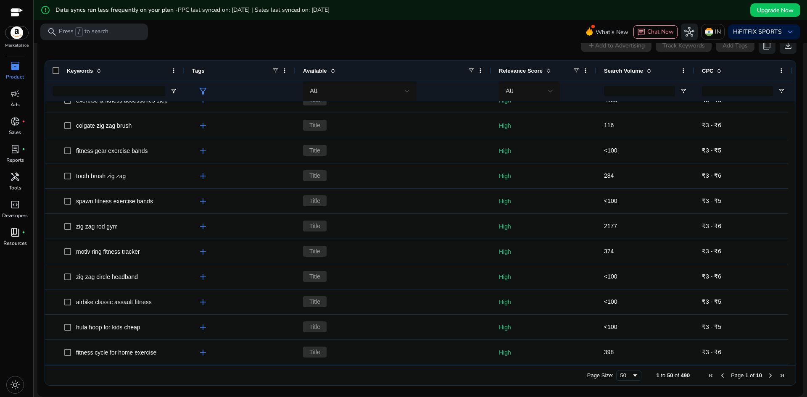
click at [331, 72] on span at bounding box center [333, 70] width 7 height 7
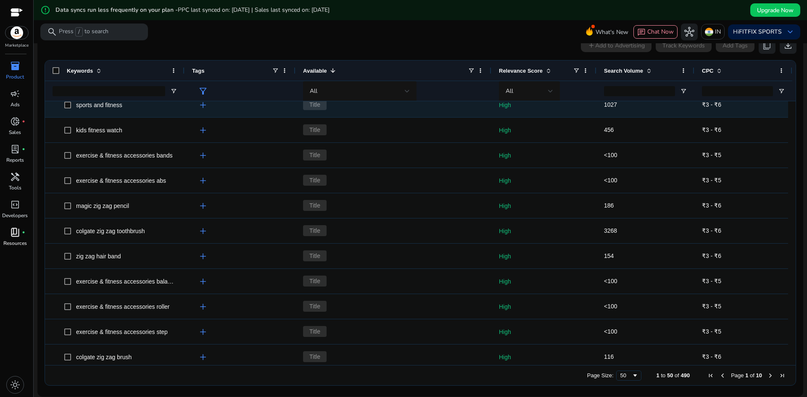
scroll to position [0, 0]
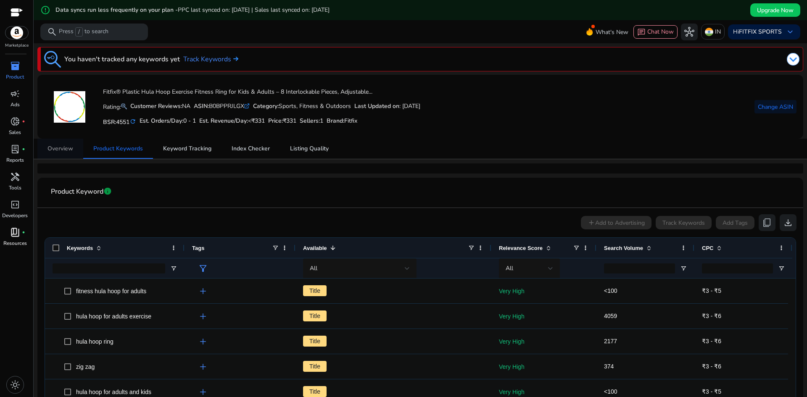
click at [56, 148] on span "Overview" at bounding box center [61, 149] width 26 height 6
